Goal: Task Accomplishment & Management: Manage account settings

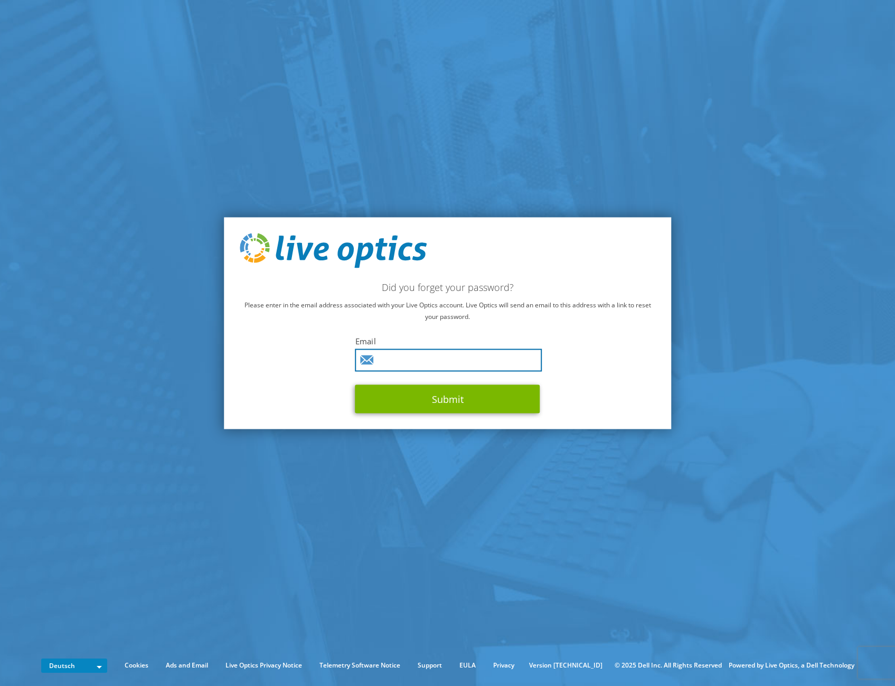
click at [408, 360] on input "text" at bounding box center [448, 359] width 187 height 23
type input "aleksander.weber@unique-projects.com"
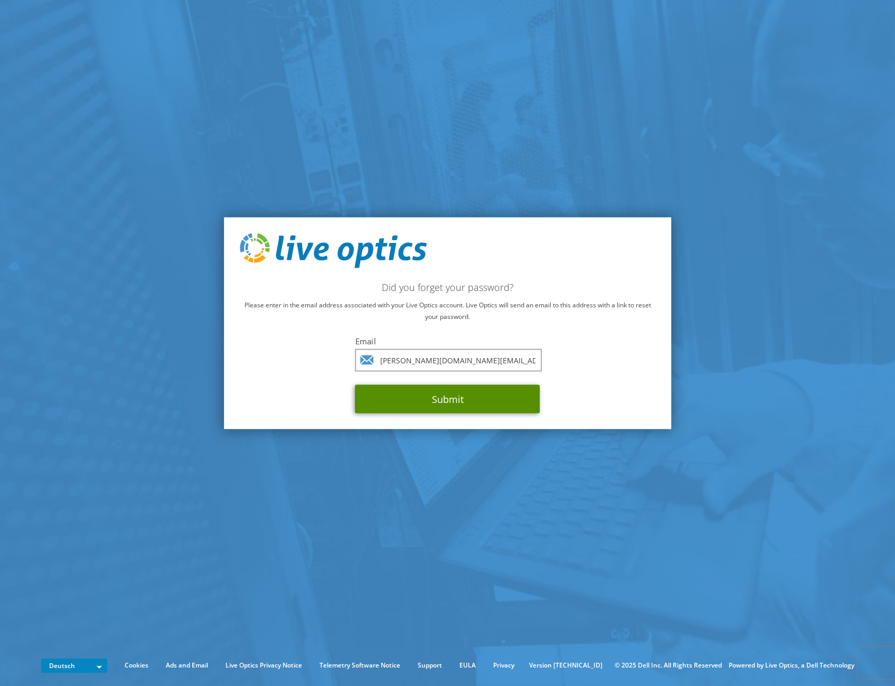
click at [408, 395] on button "Submit" at bounding box center [447, 398] width 185 height 28
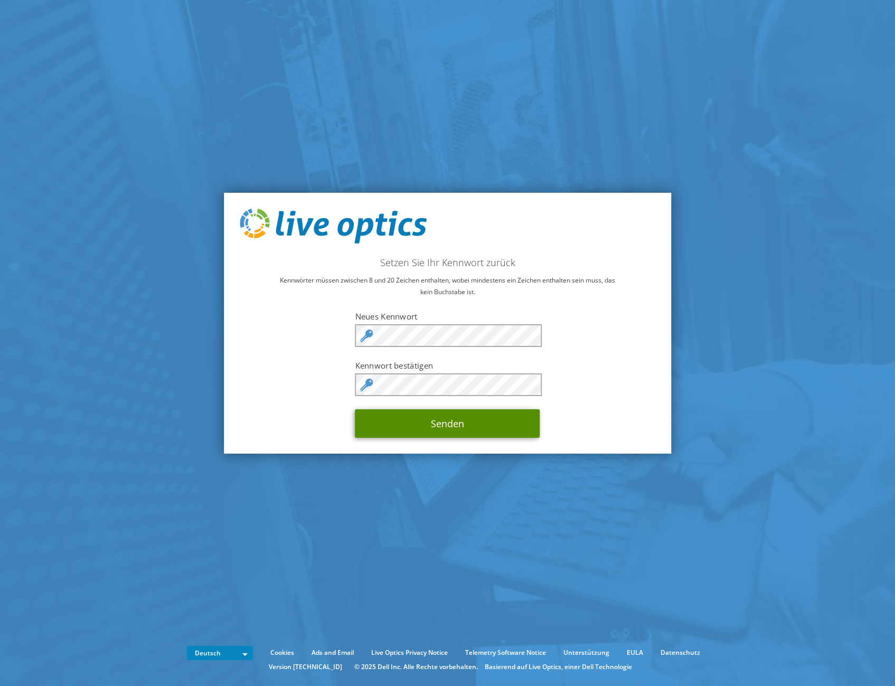
click at [417, 421] on button "Senden" at bounding box center [447, 423] width 185 height 28
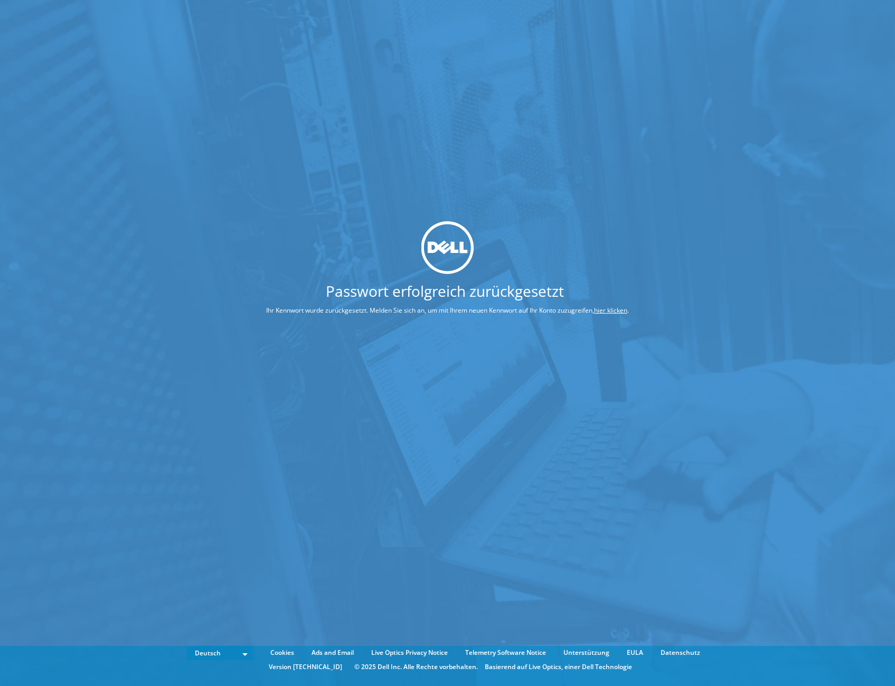
click at [594, 315] on link "hier klicken" at bounding box center [610, 310] width 33 height 9
